Goal: Task Accomplishment & Management: Manage account settings

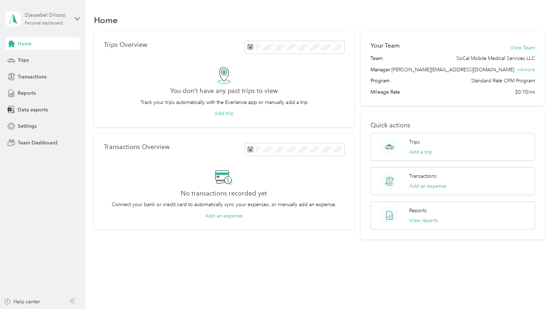
click at [68, 23] on div "Djessebel Dinoso Personal dashboard" at bounding box center [47, 18] width 44 height 14
click at [58, 59] on div "Team dashboard" at bounding box center [99, 58] width 179 height 12
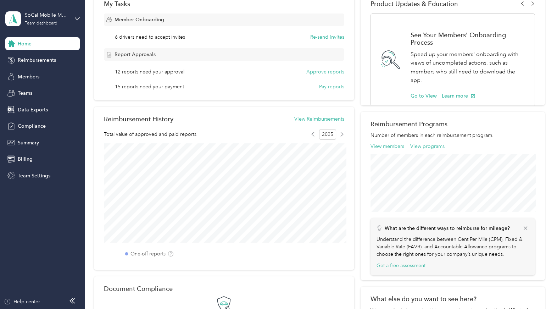
scroll to position [123, 0]
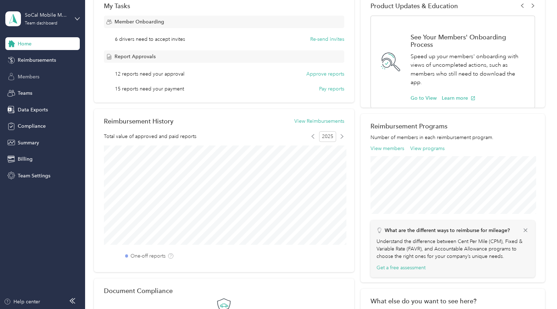
click at [31, 76] on span "Members" at bounding box center [29, 76] width 22 height 7
